Goal: Task Accomplishment & Management: Manage account settings

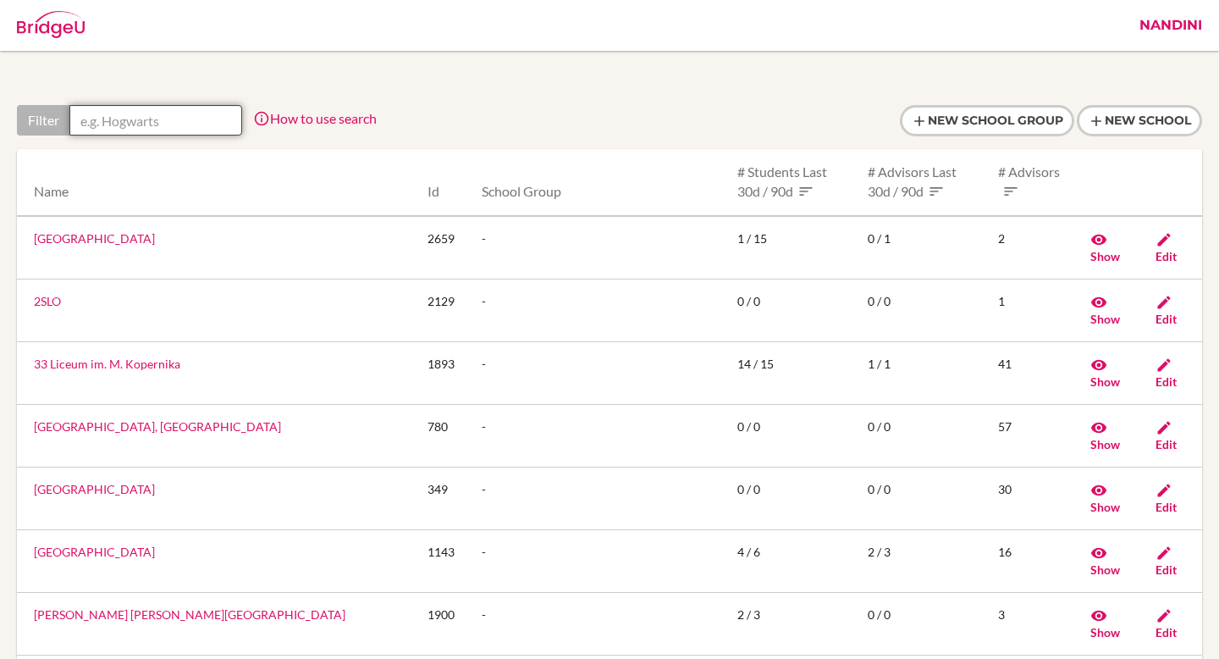
click at [174, 124] on input "text" at bounding box center [155, 120] width 173 height 30
click at [1188, 33] on link "Nandini" at bounding box center [1171, 25] width 80 height 51
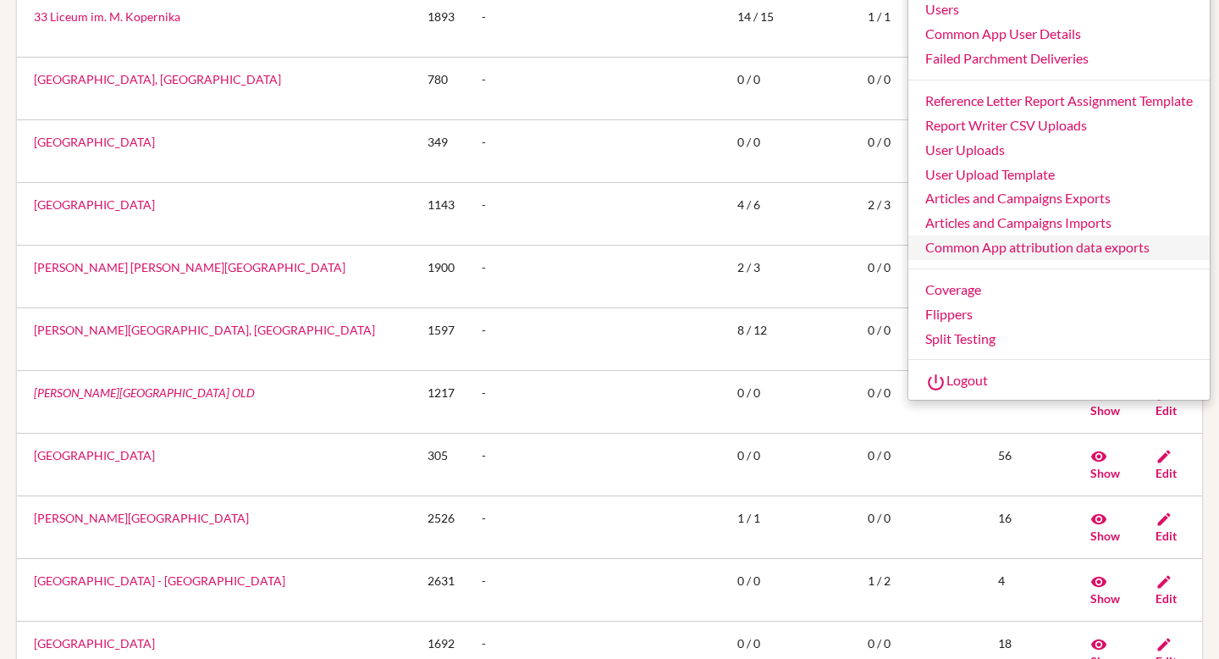
scroll to position [523, 0]
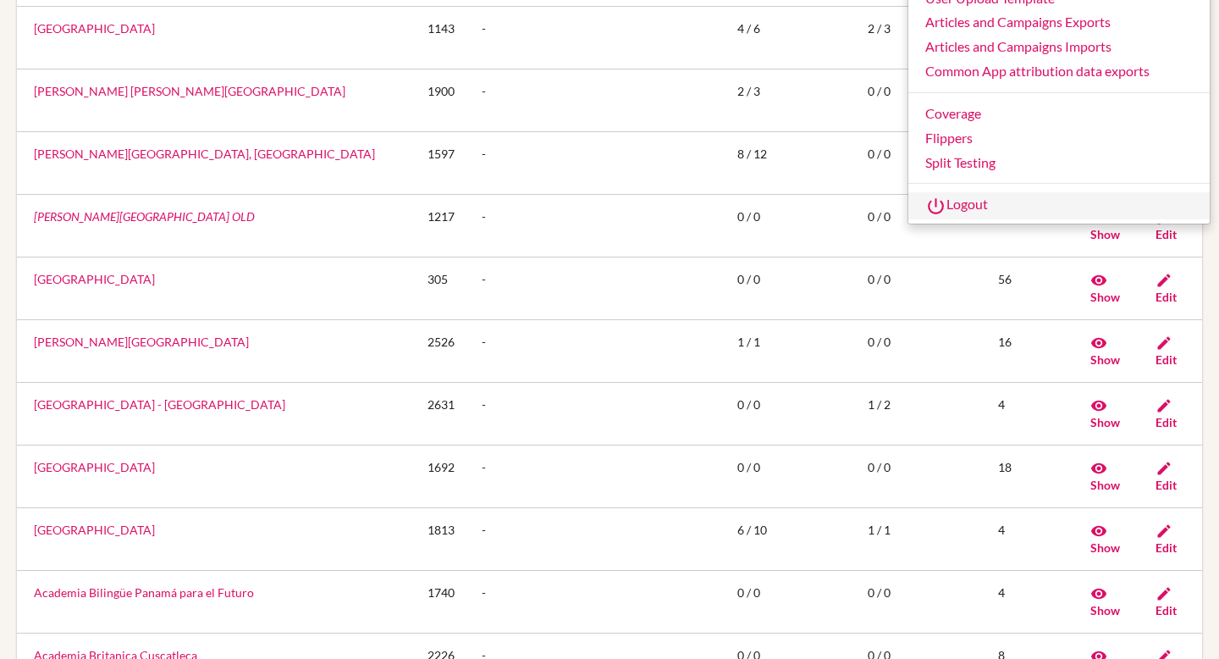
click at [972, 202] on link "Logout" at bounding box center [1059, 205] width 301 height 27
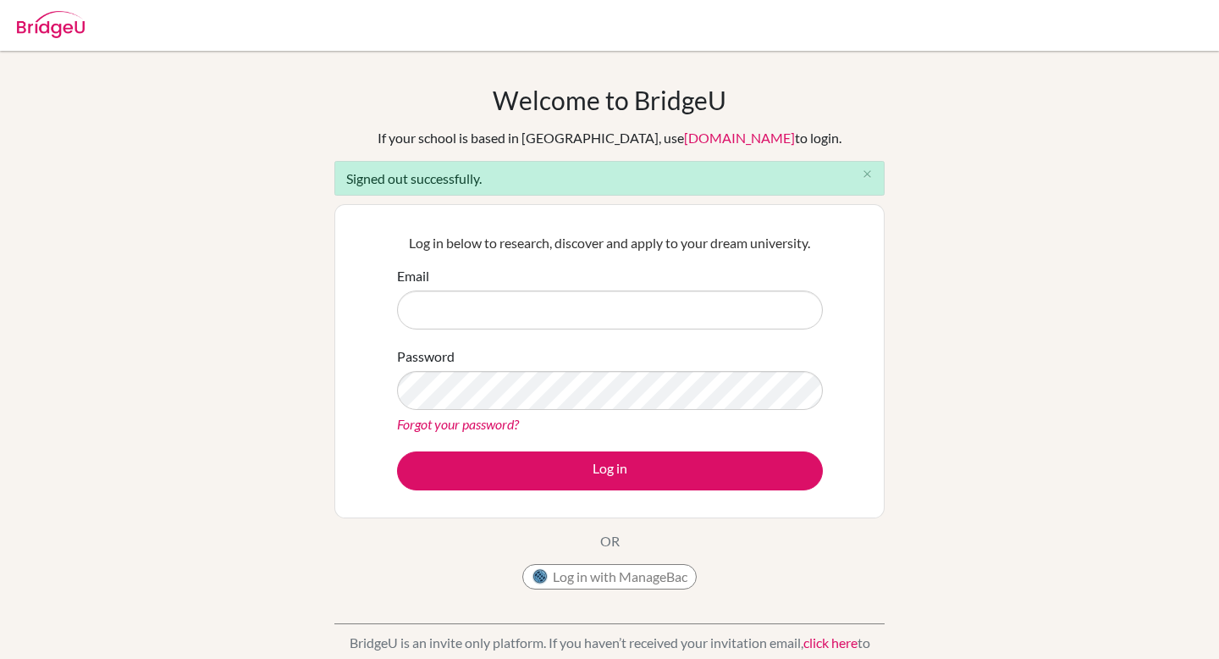
click at [684, 141] on link "app.bridge-u.com.cn" at bounding box center [739, 138] width 111 height 16
